Goal: Task Accomplishment & Management: Manage account settings

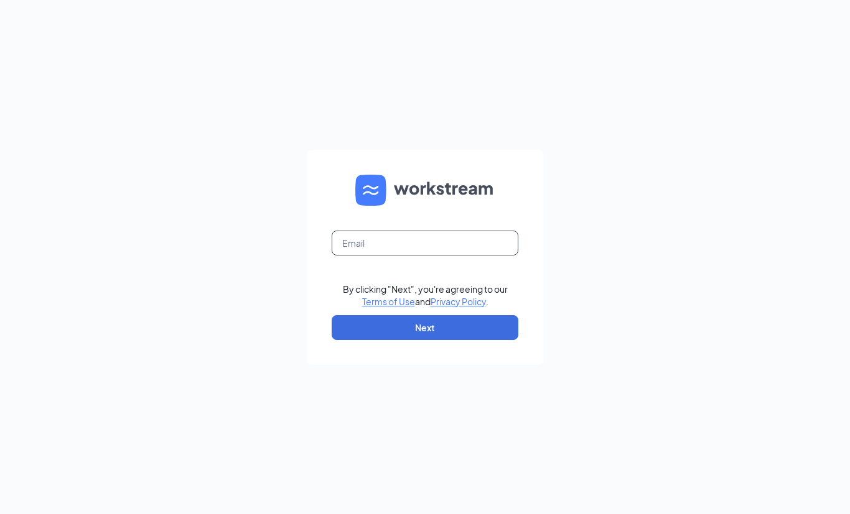
click at [376, 256] on input "text" at bounding box center [425, 243] width 187 height 25
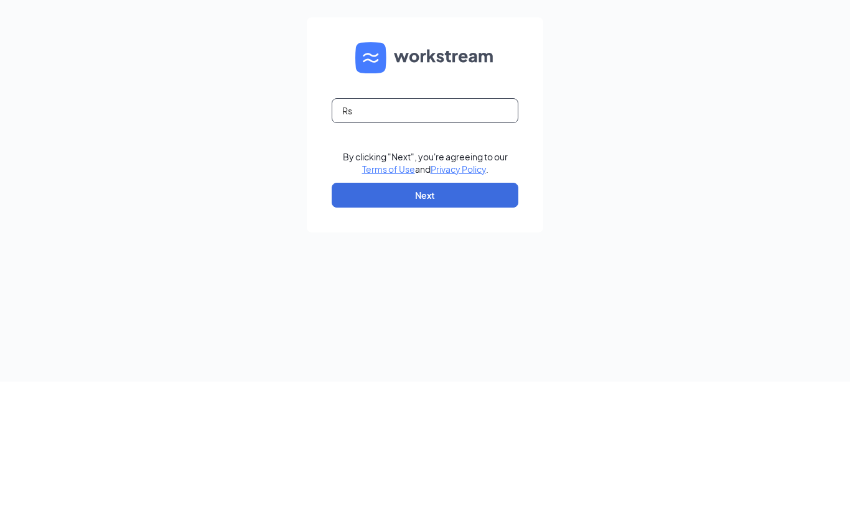
type input "R"
type input "[EMAIL_ADDRESS][DOMAIN_NAME]"
click at [444, 315] on button "Next" at bounding box center [425, 327] width 187 height 25
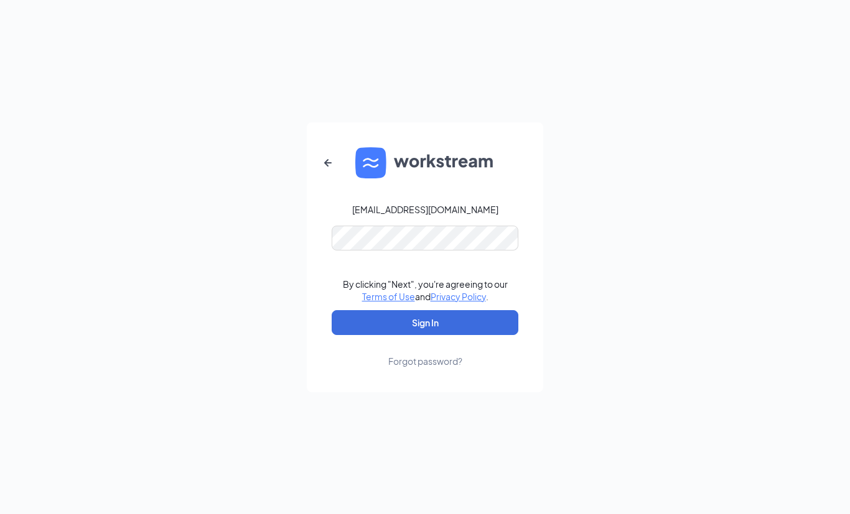
click at [712, 171] on div "[EMAIL_ADDRESS][DOMAIN_NAME] By clicking "Next", you're agreeing to our Terms o…" at bounding box center [425, 257] width 850 height 514
click at [481, 325] on button "Sign In" at bounding box center [425, 322] width 187 height 25
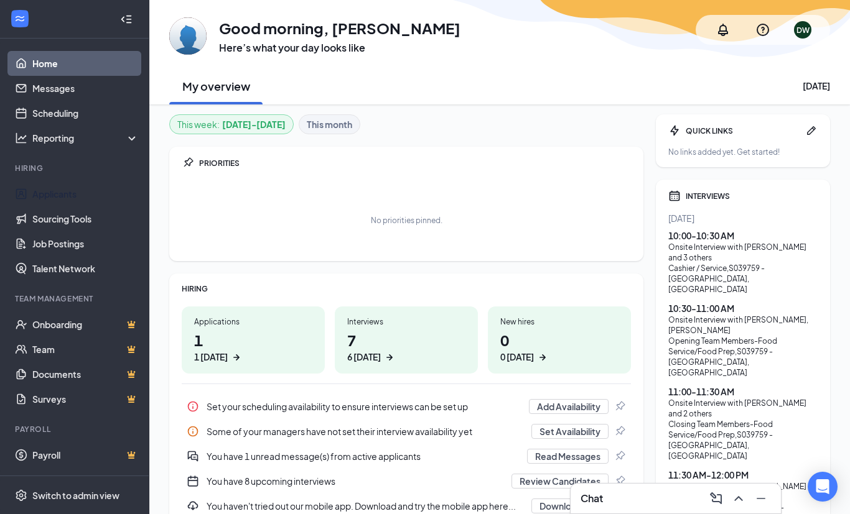
click at [74, 190] on link "Applicants" at bounding box center [85, 194] width 106 height 25
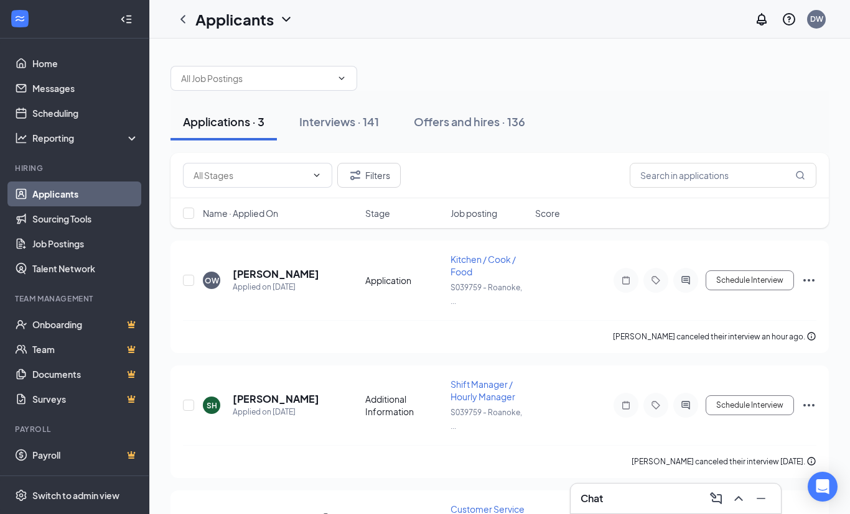
click at [355, 120] on div "Interviews · 141" at bounding box center [339, 122] width 80 height 16
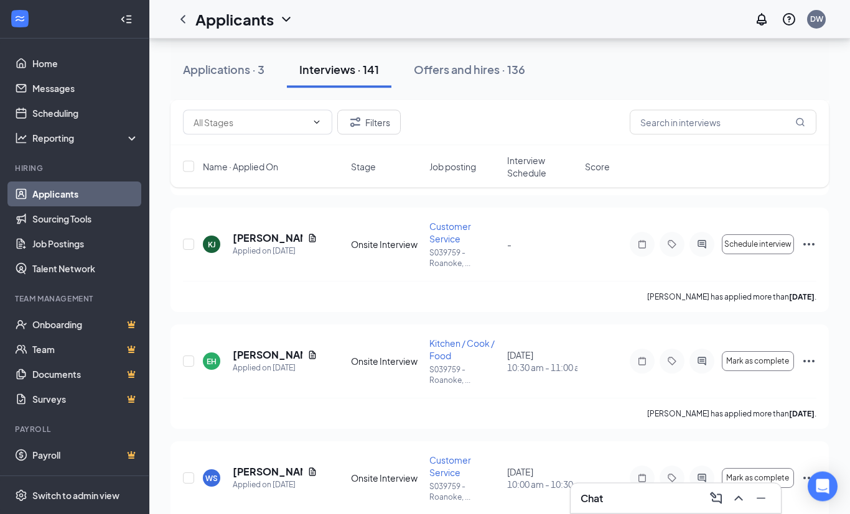
scroll to position [667, 0]
click at [212, 366] on div "EH" at bounding box center [212, 361] width 10 height 11
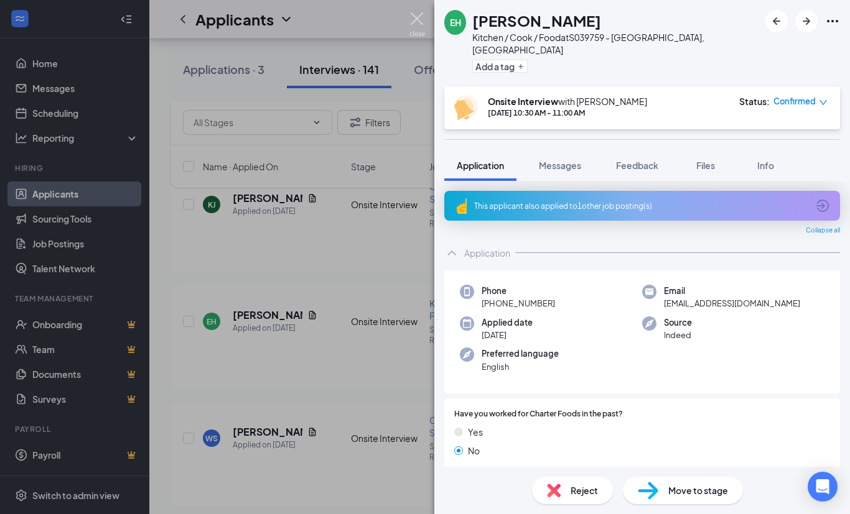
click at [415, 14] on img at bounding box center [417, 24] width 16 height 24
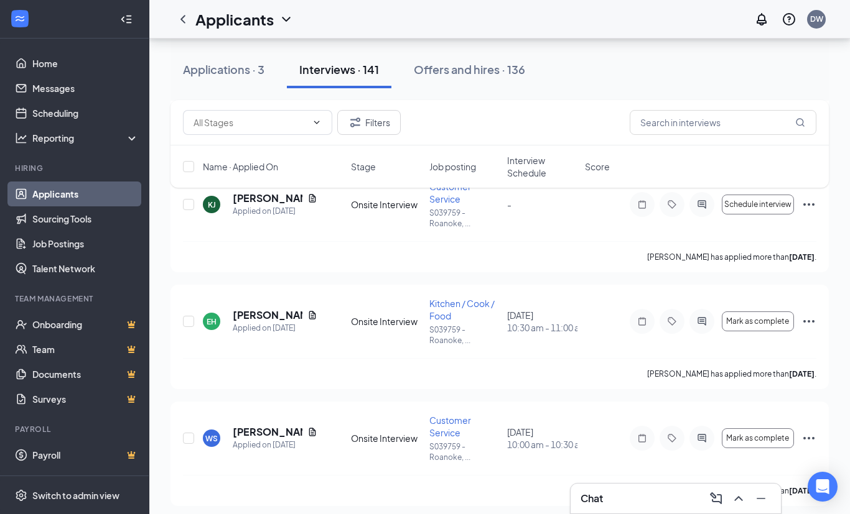
click at [813, 323] on icon "Ellipses" at bounding box center [808, 321] width 11 height 2
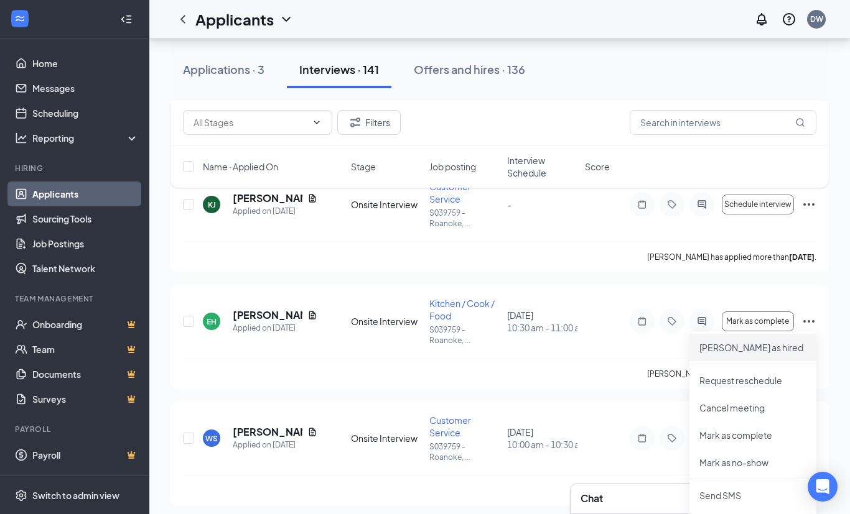
click at [728, 350] on p "Mark as hired" at bounding box center [752, 347] width 107 height 12
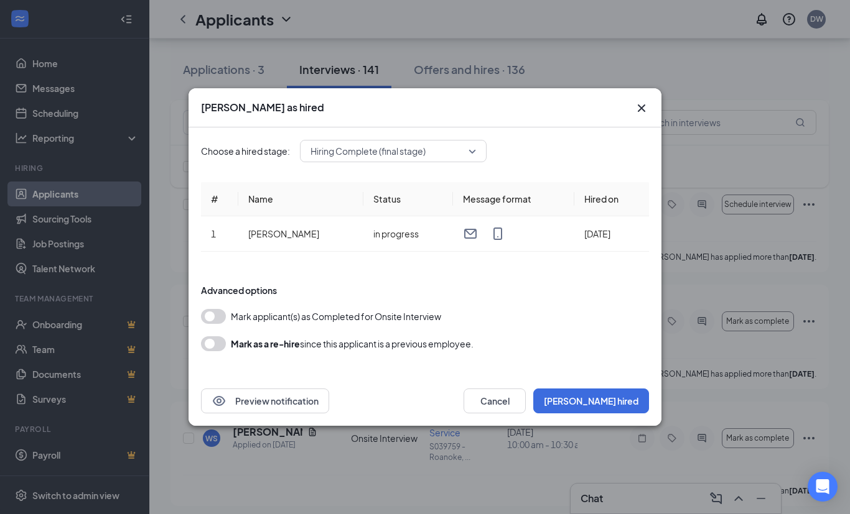
click at [620, 414] on button "Mark hired" at bounding box center [591, 401] width 116 height 25
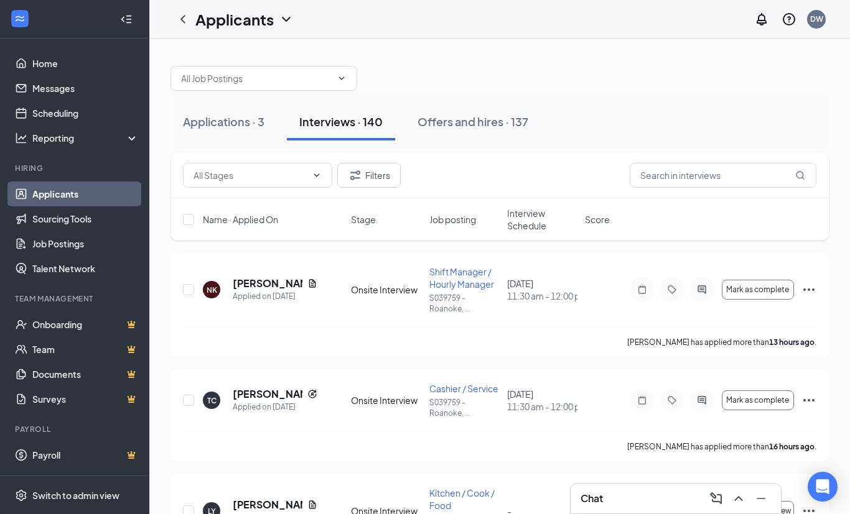
click at [480, 124] on div "Offers and hires · 137" at bounding box center [472, 122] width 111 height 16
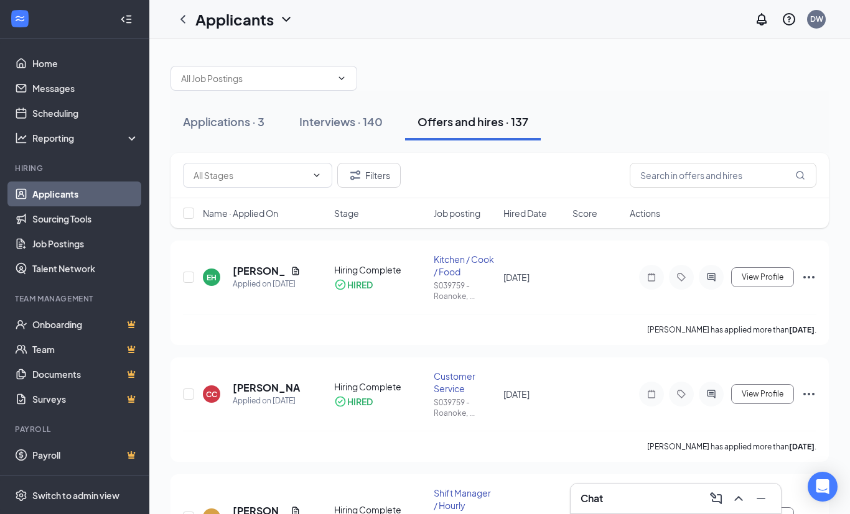
click at [349, 131] on button "Interviews · 140" at bounding box center [341, 121] width 108 height 37
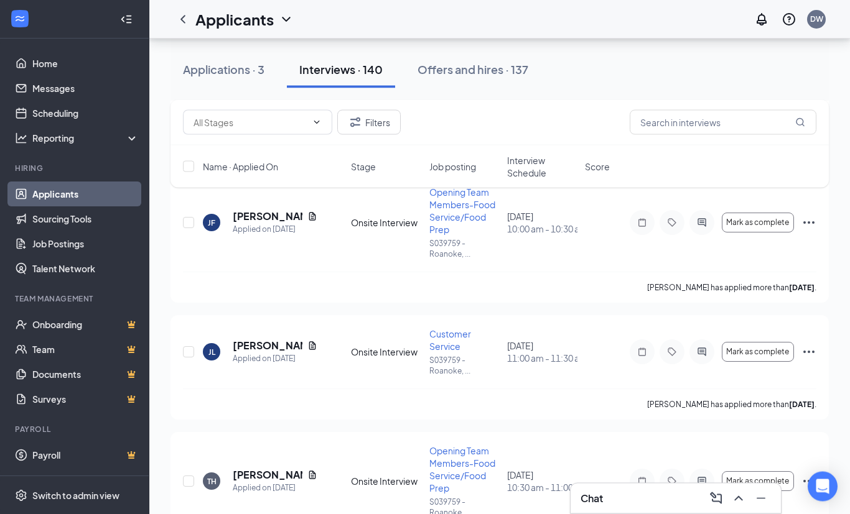
scroll to position [1220, 0]
click at [815, 351] on icon "Ellipses" at bounding box center [808, 350] width 15 height 15
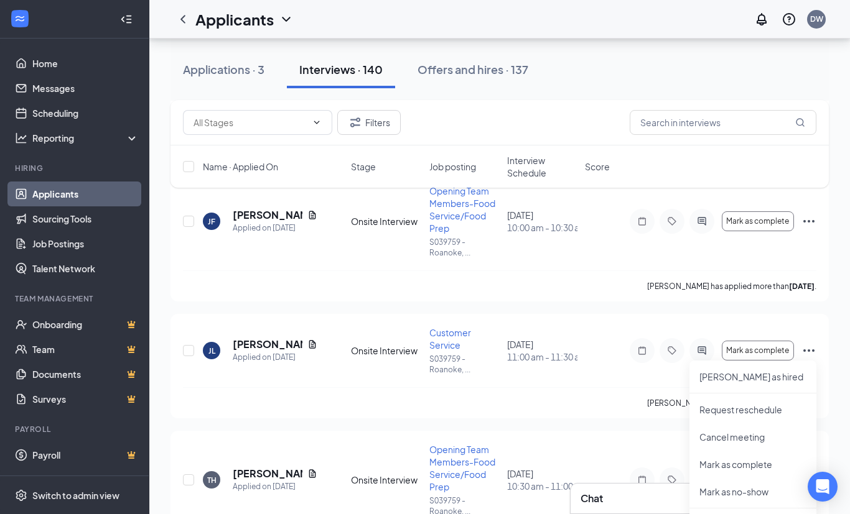
click at [718, 372] on p "Mark as hired" at bounding box center [752, 377] width 107 height 12
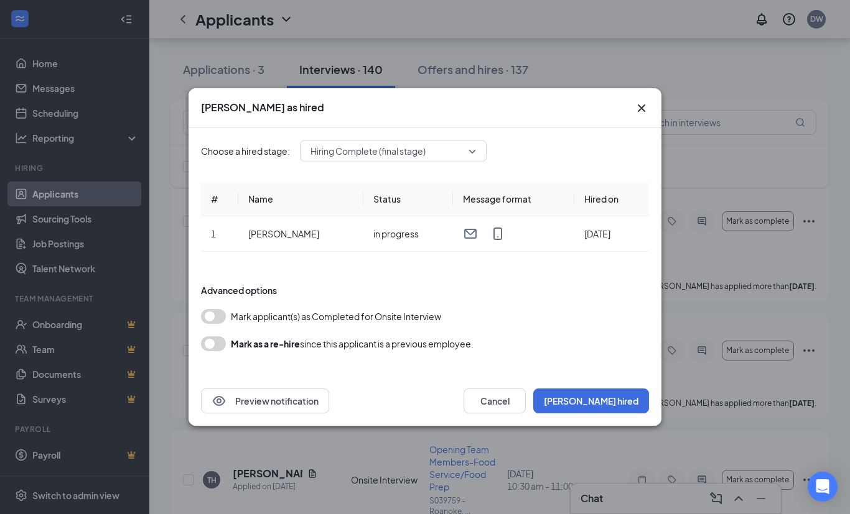
click at [624, 414] on button "Mark hired" at bounding box center [591, 401] width 116 height 25
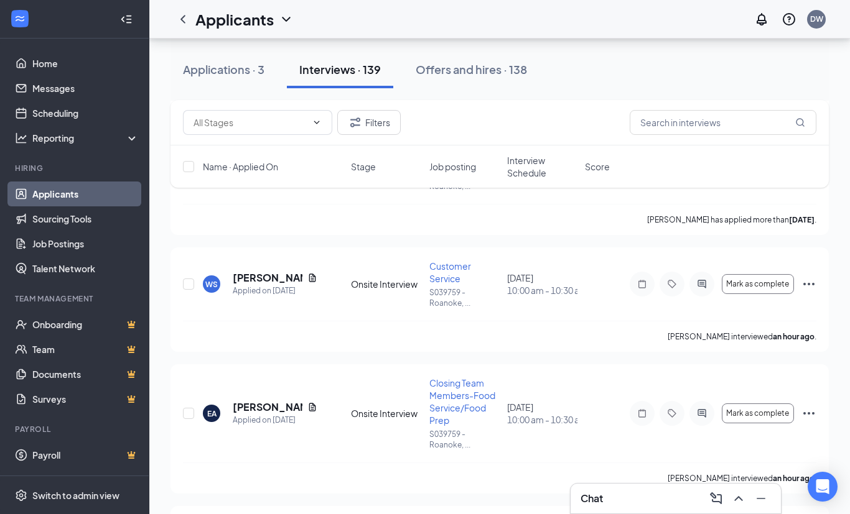
scroll to position [742, 0]
